Goal: Task Accomplishment & Management: Manage account settings

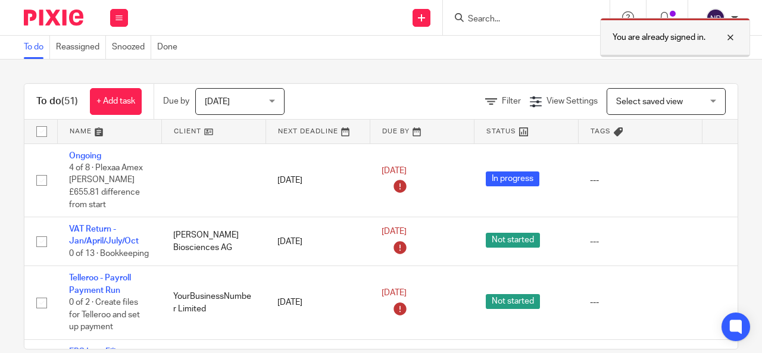
click at [730, 38] on div at bounding box center [721, 37] width 32 height 14
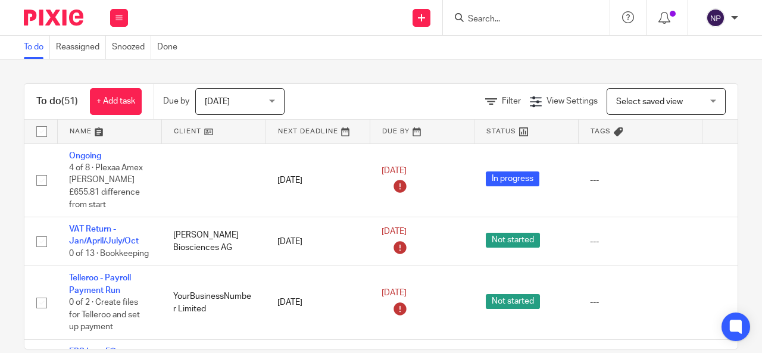
click at [493, 18] on input "Search" at bounding box center [520, 19] width 107 height 11
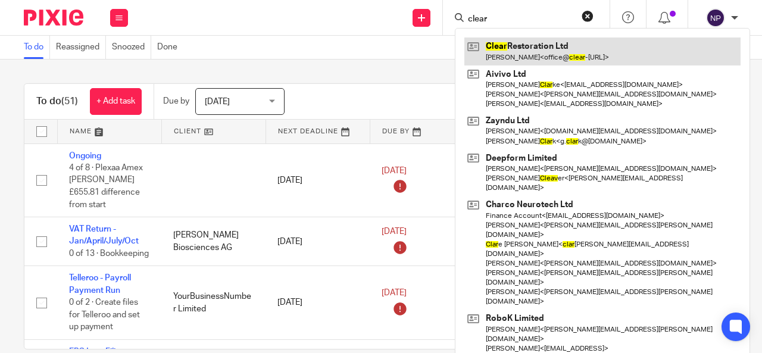
type input "clear"
click at [575, 42] on link at bounding box center [602, 51] width 276 height 27
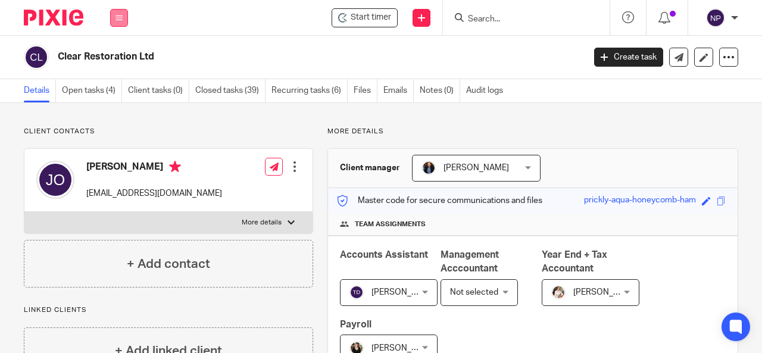
click at [123, 18] on button at bounding box center [119, 18] width 18 height 18
click at [117, 52] on link "Work" at bounding box center [112, 55] width 19 height 8
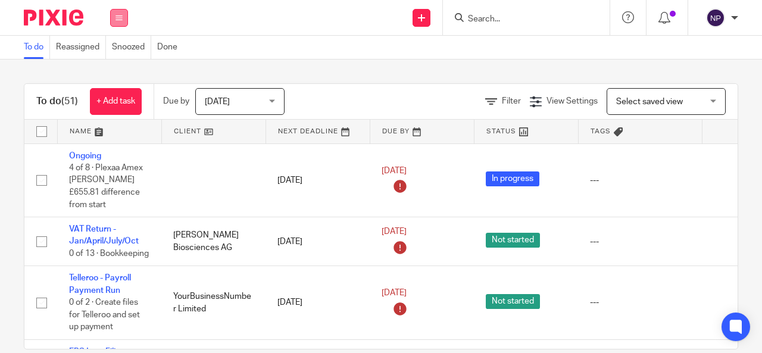
click at [123, 13] on button at bounding box center [119, 18] width 18 height 18
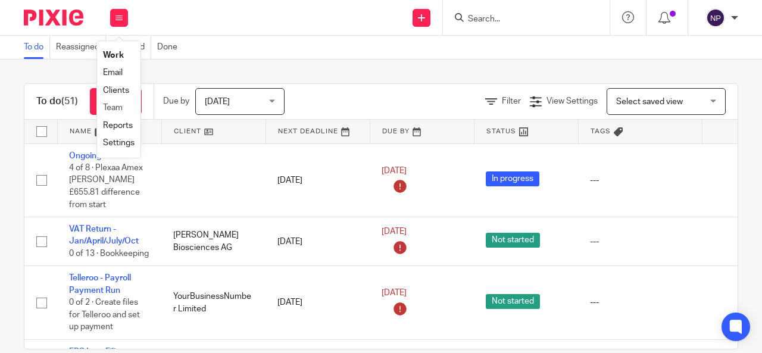
click at [124, 105] on li "Team" at bounding box center [119, 107] width 32 height 17
click at [120, 110] on link "Team" at bounding box center [113, 108] width 20 height 8
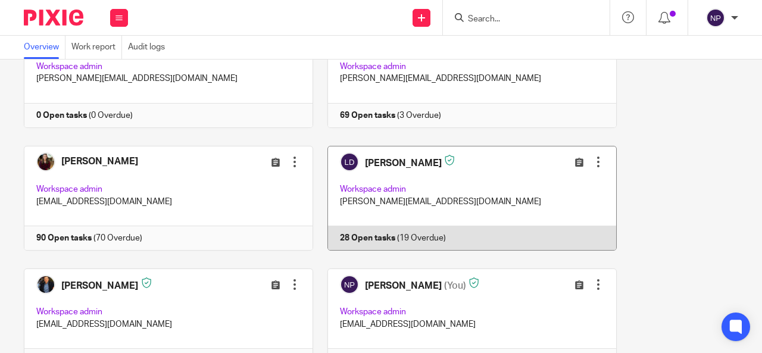
scroll to position [595, 0]
click at [510, 208] on link at bounding box center [465, 198] width 304 height 105
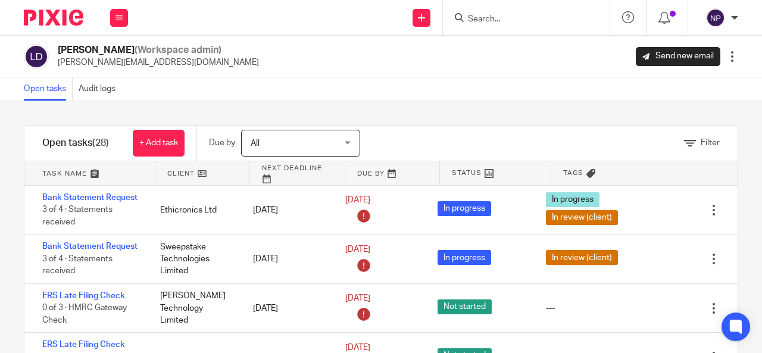
click at [480, 20] on input "Search" at bounding box center [520, 19] width 107 height 11
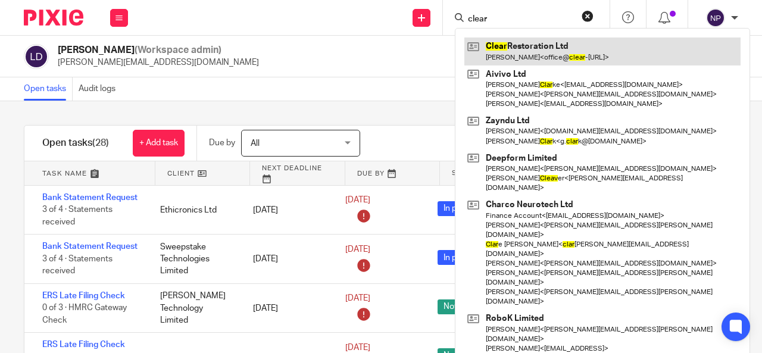
type input "clear"
click at [576, 55] on link at bounding box center [602, 51] width 276 height 27
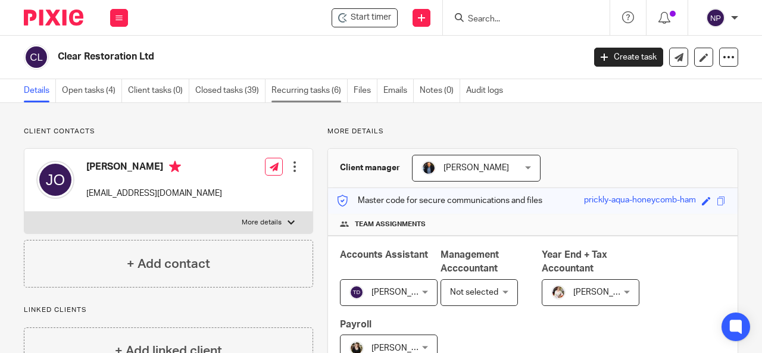
click at [316, 82] on link "Recurring tasks (6)" at bounding box center [309, 90] width 76 height 23
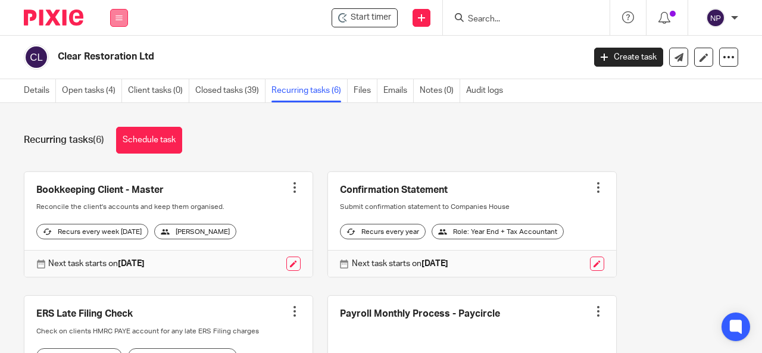
click at [123, 21] on button at bounding box center [119, 18] width 18 height 18
click at [502, 20] on input "Search" at bounding box center [520, 19] width 107 height 11
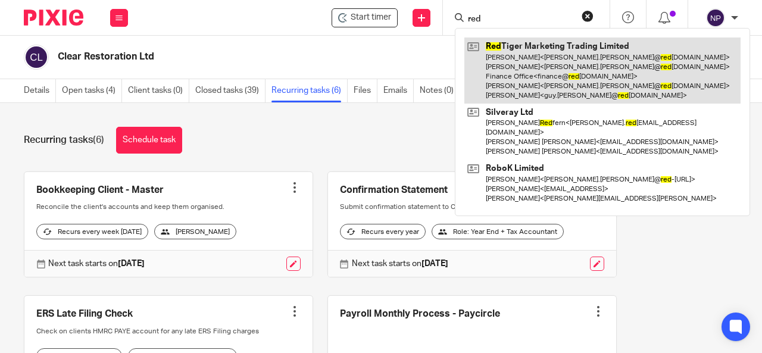
type input "red"
click at [520, 60] on link at bounding box center [602, 71] width 276 height 66
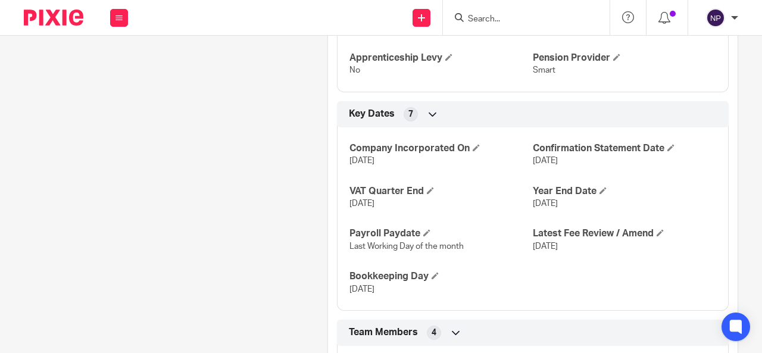
scroll to position [952, 0]
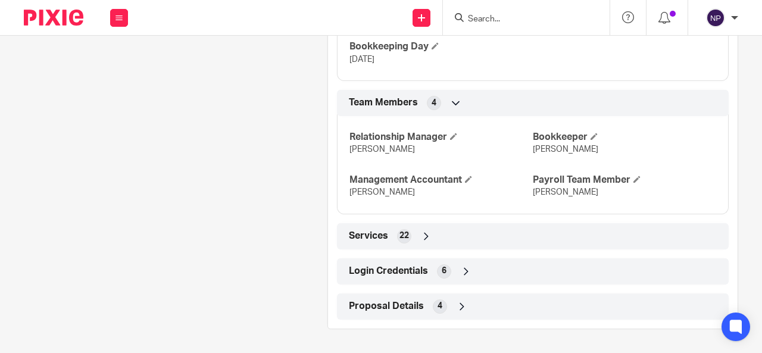
click at [591, 124] on div "Relationship Manager Sarah Bookkeeper Lewis Management Accountant Barbara Payro…" at bounding box center [533, 160] width 392 height 107
click at [591, 134] on span at bounding box center [593, 136] width 7 height 7
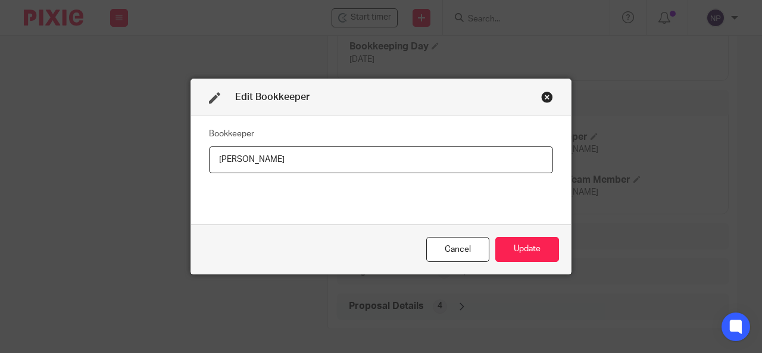
drag, startPoint x: 367, startPoint y: 155, endPoint x: 142, endPoint y: 154, distance: 225.0
click at [142, 154] on div "Edit Bookkeeper Bookkeeper Lewis Cancel Update" at bounding box center [381, 176] width 762 height 353
type input "Tom"
click at [517, 243] on button "Update" at bounding box center [527, 250] width 64 height 26
click at [357, 161] on input "Tom" at bounding box center [381, 159] width 344 height 27
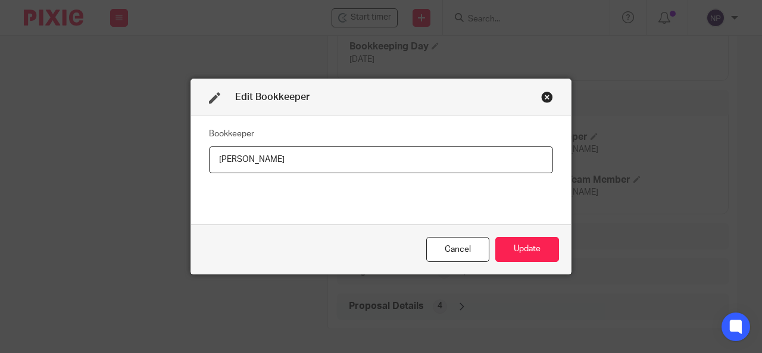
click at [356, 161] on input "Tom" at bounding box center [381, 159] width 344 height 27
click at [356, 158] on input "Tom" at bounding box center [381, 159] width 344 height 27
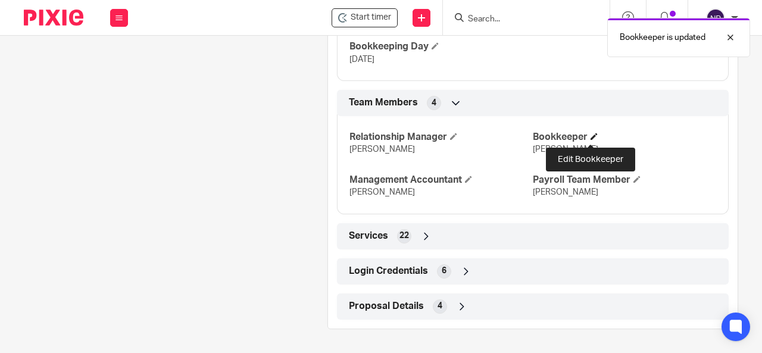
click at [590, 139] on span at bounding box center [593, 136] width 7 height 7
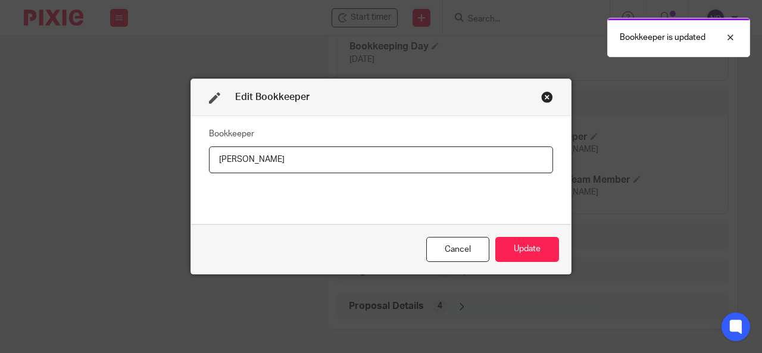
click at [407, 154] on input "Tom" at bounding box center [381, 159] width 344 height 27
click at [408, 154] on input "Tom" at bounding box center [381, 159] width 344 height 27
type input "T"
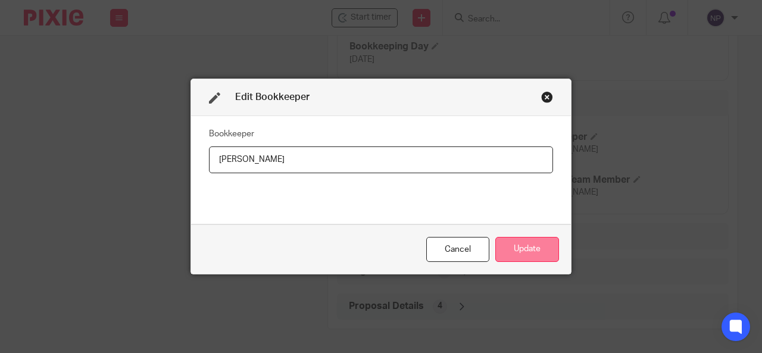
type input "Natasha"
click at [540, 248] on button "Update" at bounding box center [527, 250] width 64 height 26
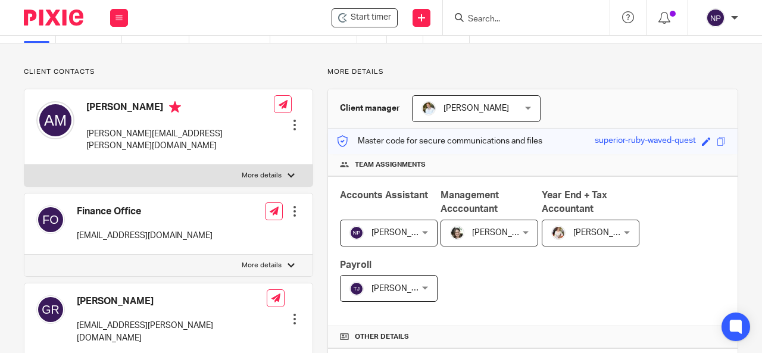
scroll to position [0, 0]
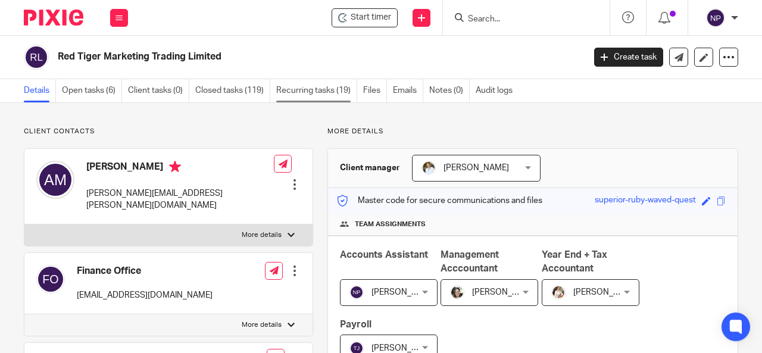
click at [298, 89] on link "Recurring tasks (19)" at bounding box center [316, 90] width 81 height 23
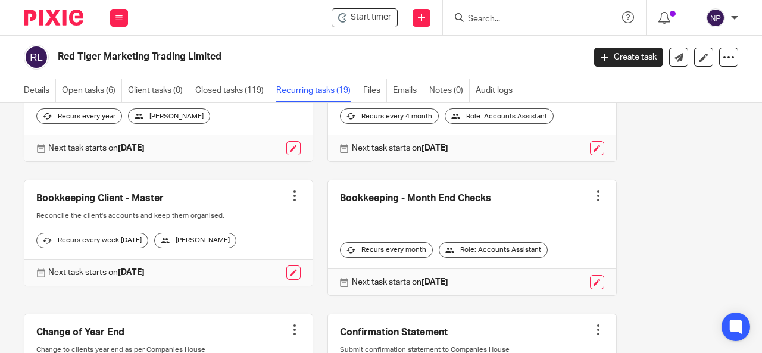
scroll to position [119, 0]
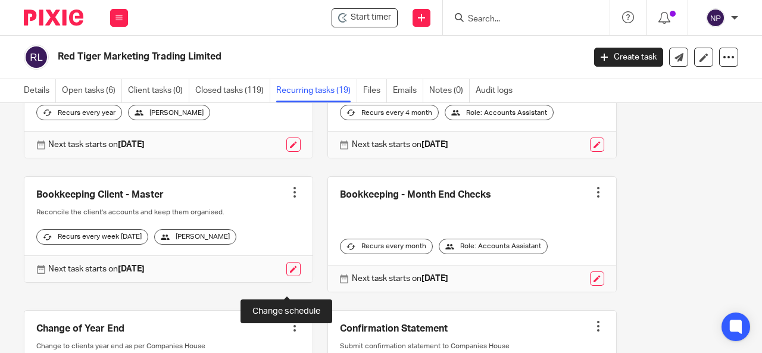
click at [290, 276] on link at bounding box center [293, 269] width 14 height 14
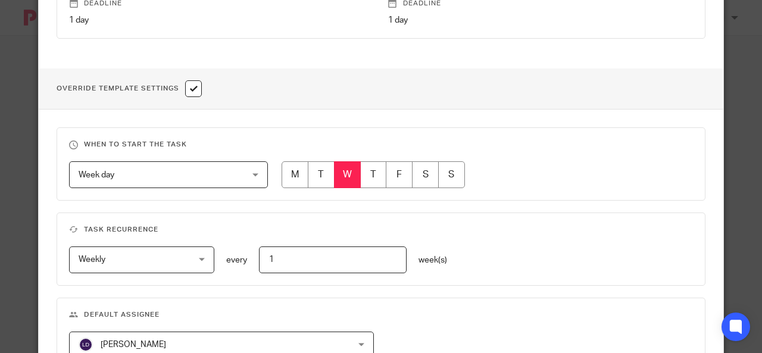
scroll to position [536, 0]
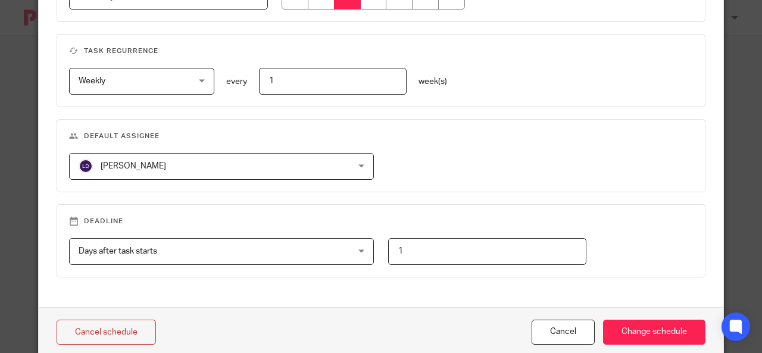
click at [324, 167] on div "[PERSON_NAME] [PERSON_NAME]" at bounding box center [221, 166] width 305 height 27
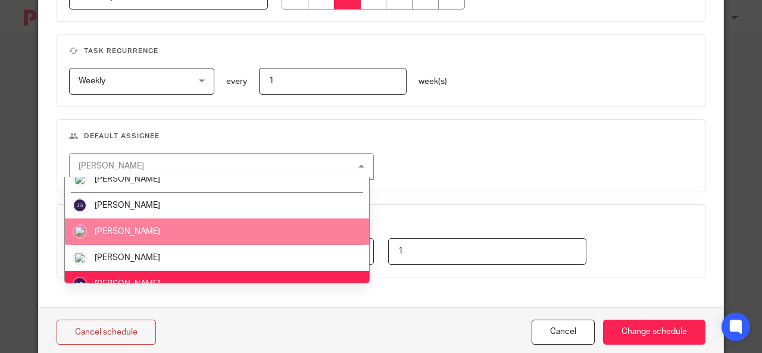
scroll to position [298, 0]
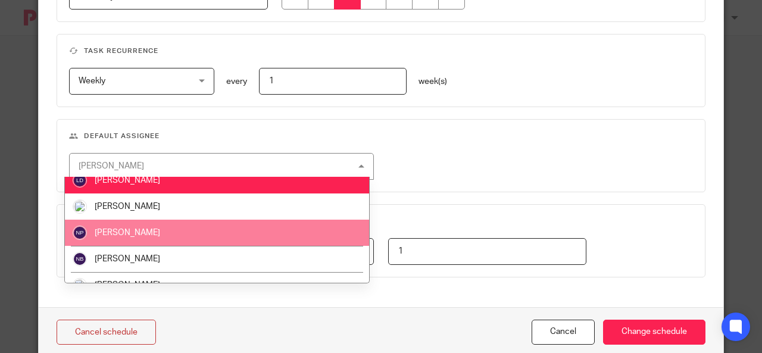
click at [218, 232] on li "[PERSON_NAME]" at bounding box center [217, 233] width 304 height 26
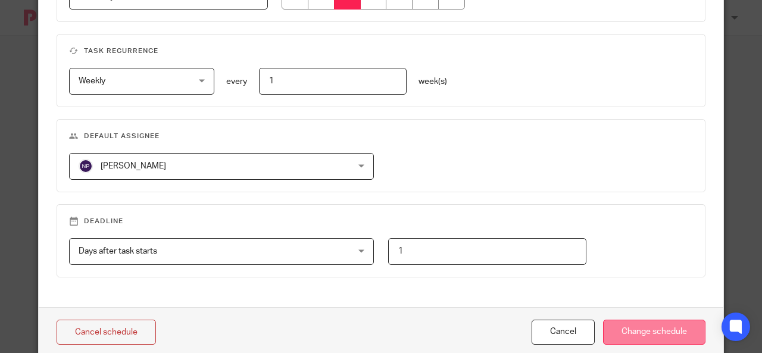
click at [680, 330] on input "Change schedule" at bounding box center [654, 333] width 102 height 26
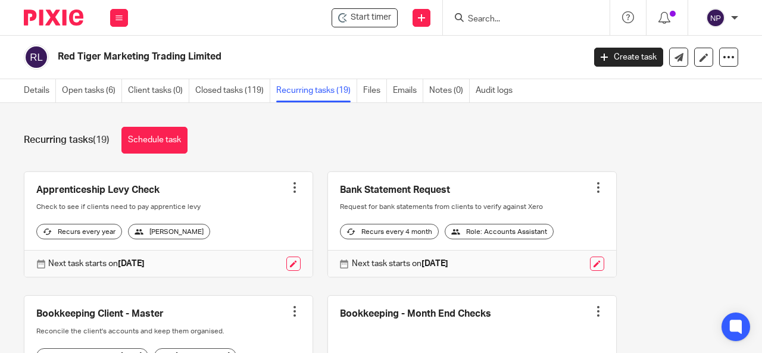
click at [487, 20] on input "Search" at bounding box center [520, 19] width 107 height 11
click at [121, 18] on icon at bounding box center [118, 17] width 7 height 7
click at [118, 108] on link "Team" at bounding box center [113, 108] width 20 height 8
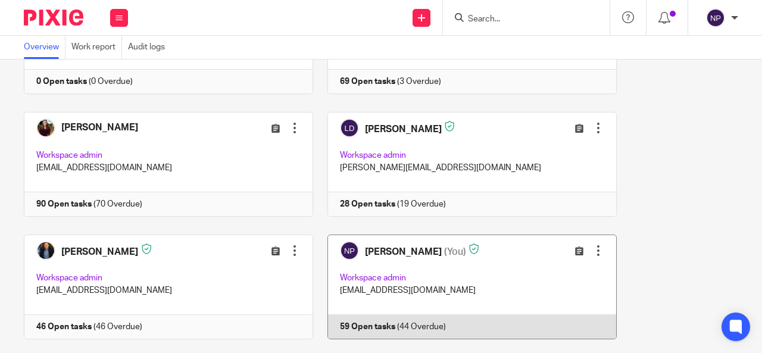
scroll to position [655, 0]
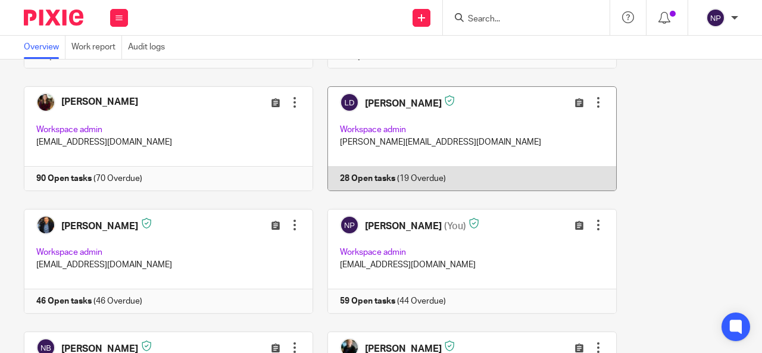
click at [519, 128] on link at bounding box center [465, 138] width 304 height 105
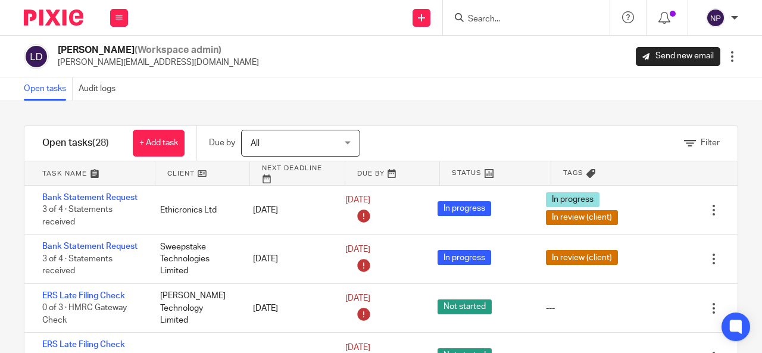
click at [71, 173] on link at bounding box center [89, 173] width 130 height 24
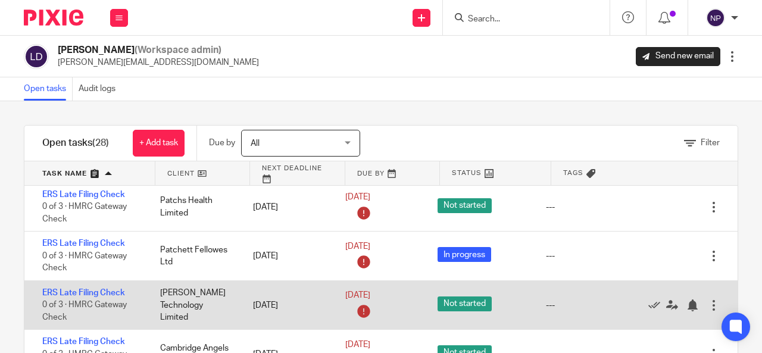
scroll to position [536, 0]
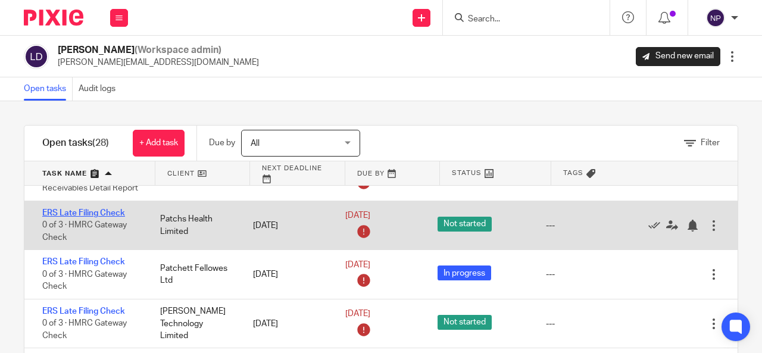
click at [110, 217] on link "ERS Late Filing Check" at bounding box center [83, 213] width 83 height 8
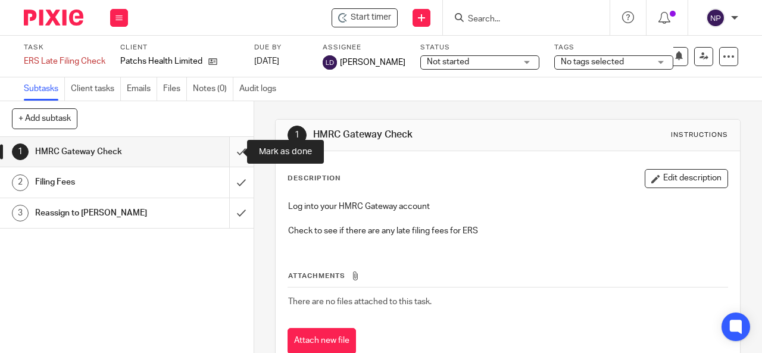
click at [235, 150] on input "submit" at bounding box center [127, 152] width 254 height 30
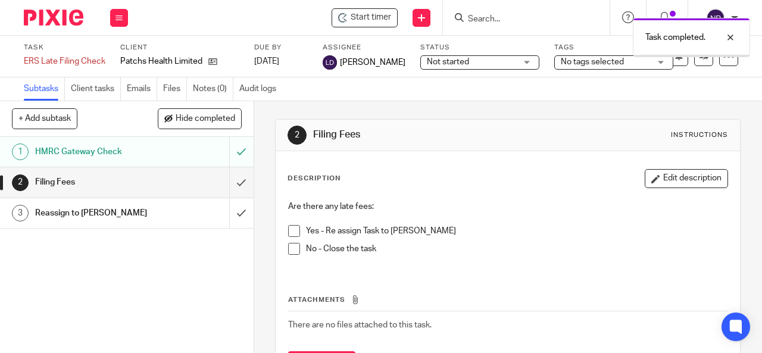
click at [292, 249] on span at bounding box center [294, 249] width 12 height 12
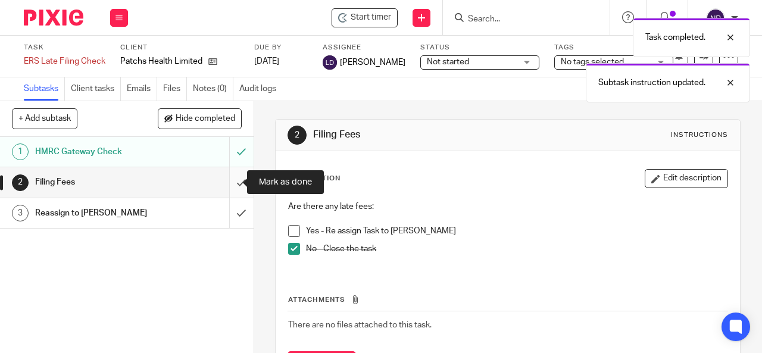
drag, startPoint x: 226, startPoint y: 182, endPoint x: 235, endPoint y: 214, distance: 34.1
click at [226, 183] on input "submit" at bounding box center [127, 182] width 254 height 30
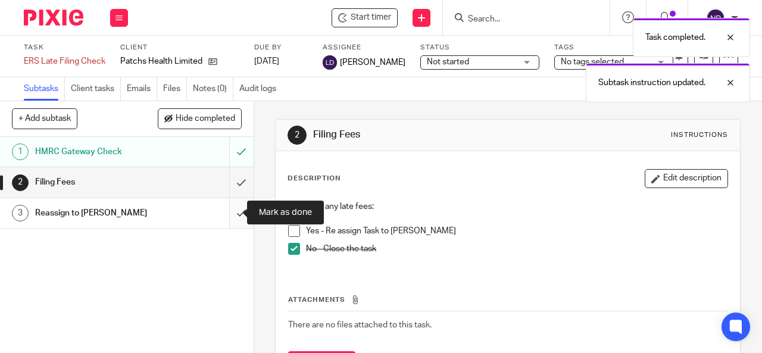
click at [235, 214] on input "submit" at bounding box center [127, 213] width 254 height 30
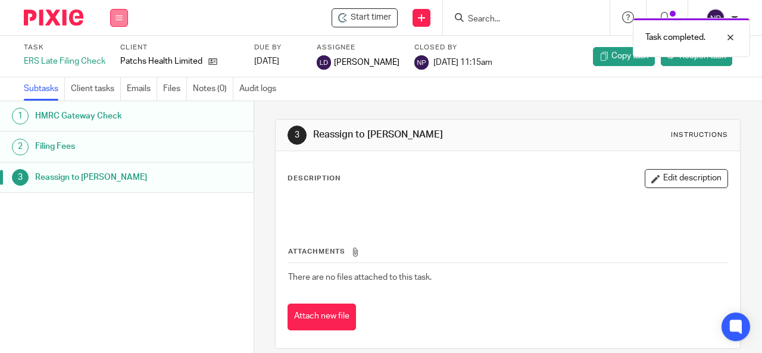
click at [124, 21] on button at bounding box center [119, 18] width 18 height 18
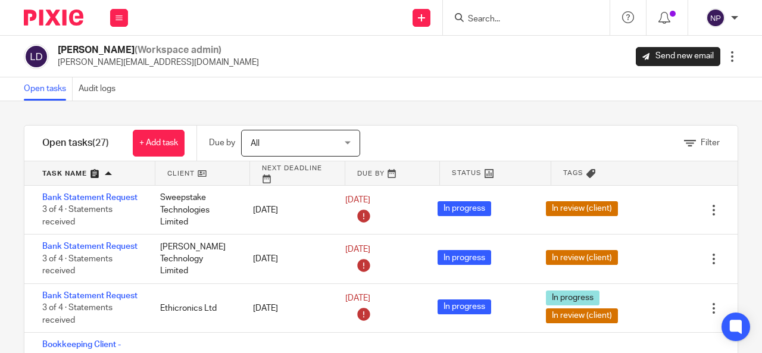
click at [86, 171] on link at bounding box center [89, 173] width 130 height 24
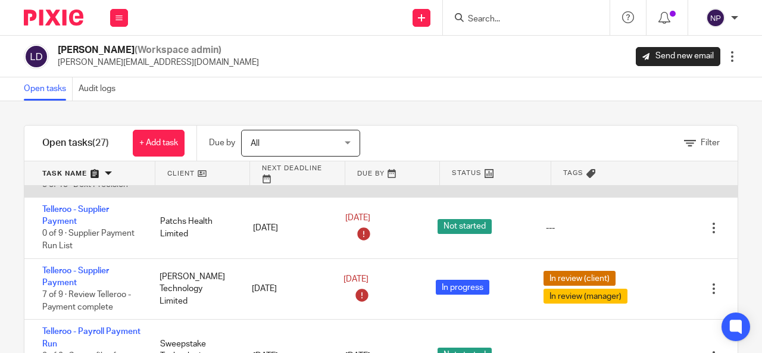
scroll to position [179, 0]
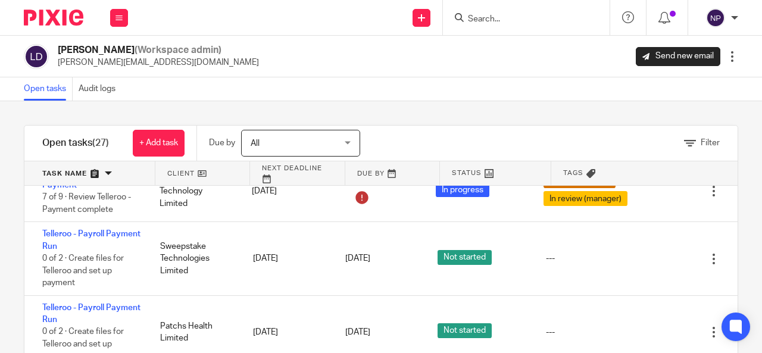
click at [86, 171] on link at bounding box center [89, 173] width 130 height 24
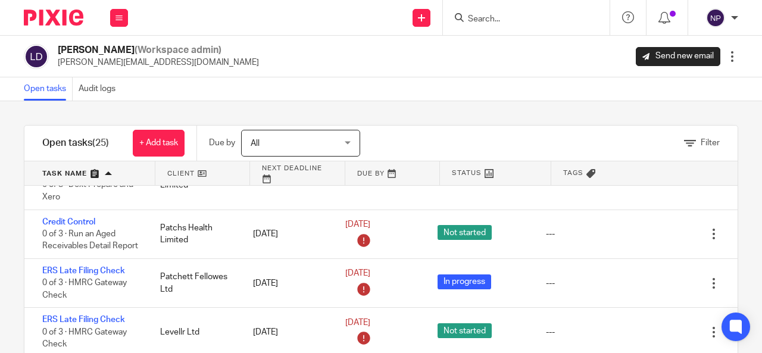
scroll to position [476, 0]
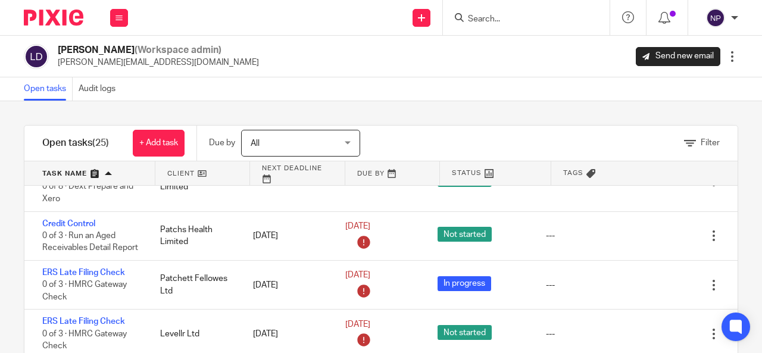
click at [526, 18] on input "Search" at bounding box center [520, 19] width 107 height 11
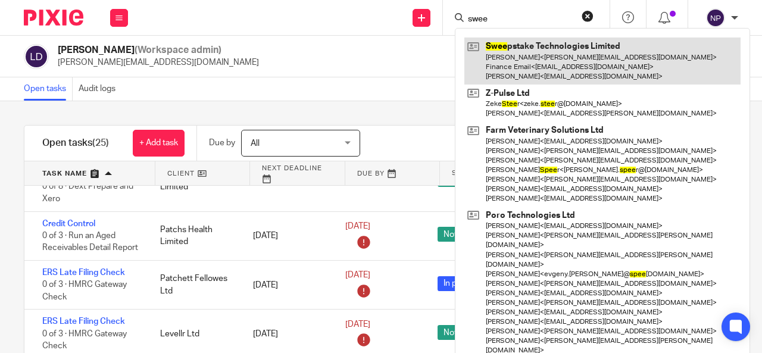
type input "swee"
click at [512, 61] on link at bounding box center [602, 61] width 276 height 47
